Goal: Navigation & Orientation: Find specific page/section

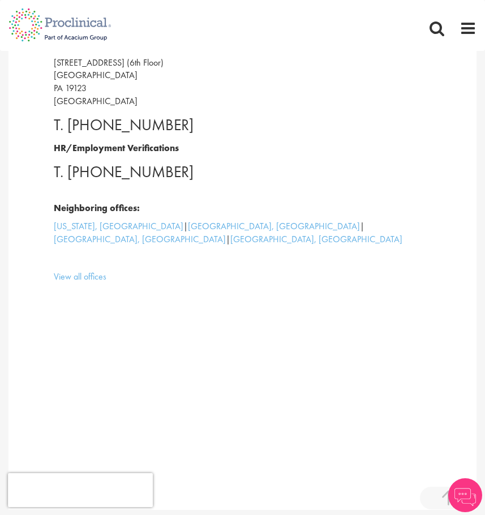
click at [87, 94] on img at bounding box center [60, 75] width 120 height 50
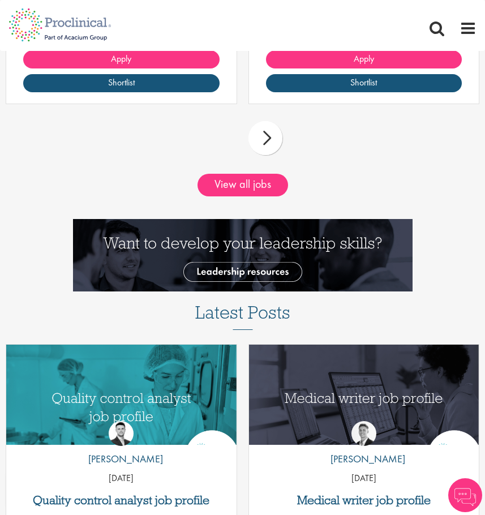
scroll to position [1718, 0]
